Goal: Information Seeking & Learning: Learn about a topic

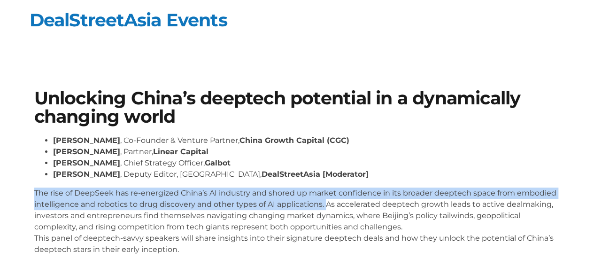
drag, startPoint x: 324, startPoint y: 204, endPoint x: 33, endPoint y: 189, distance: 291.7
click at [33, 189] on div "Unlocking China’s deeptech potential in a dynamically changing world [PERSON_NA…" at bounding box center [298, 176] width 536 height 183
copy p "The rise of DeepSeek has re-energized China’s AI industry and shored up market …"
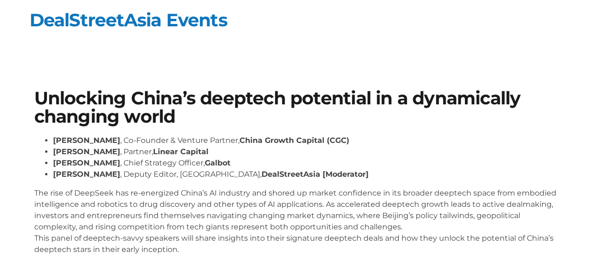
click at [419, 223] on p "The rise of DeepSeek has re-energized China’s AI industry and shored up market …" at bounding box center [297, 221] width 526 height 68
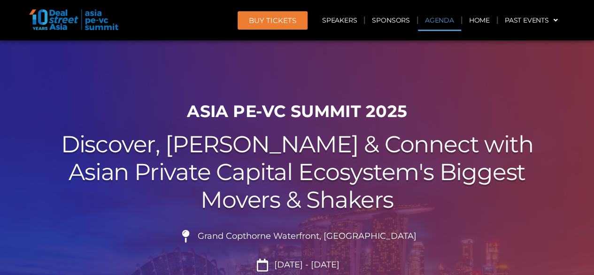
click at [443, 26] on link "Agenda" at bounding box center [439, 20] width 43 height 22
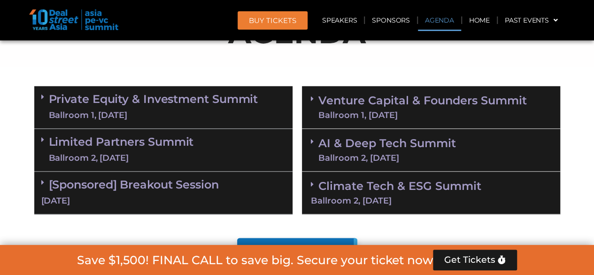
scroll to position [538, 0]
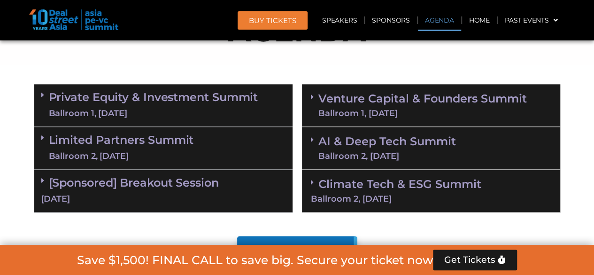
click at [440, 114] on div "Ballroom 1, 11 Sept" at bounding box center [423, 113] width 209 height 8
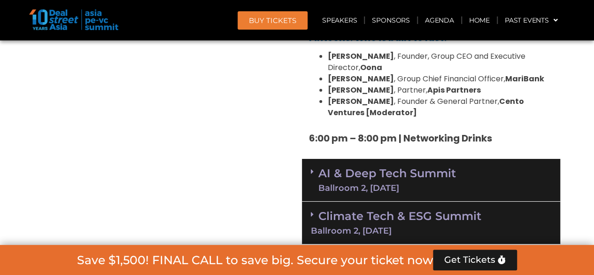
scroll to position [1713, 0]
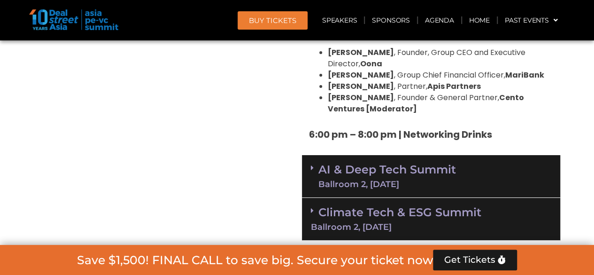
click at [382, 180] on div "Ballroom 2, 11 Sept" at bounding box center [388, 184] width 138 height 8
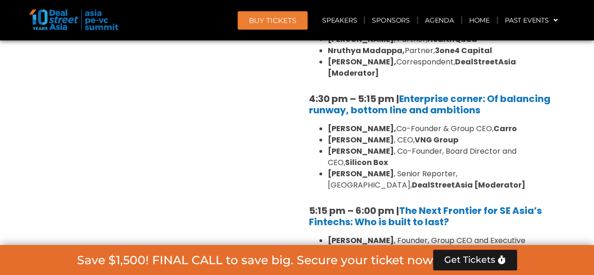
scroll to position [1384, 0]
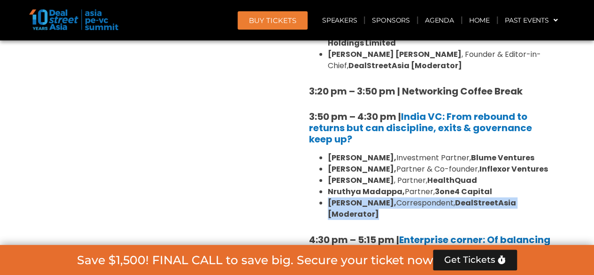
drag, startPoint x: 382, startPoint y: 178, endPoint x: 328, endPoint y: 168, distance: 54.9
click at [328, 197] on li "Vibhuti Sharma, Correspondent, DealStreetAsia [Moderator]" at bounding box center [441, 208] width 226 height 23
copy li "Vibhuti Sharma, Correspondent, DealStreetAsia [Moderator]"
